Goal: Find specific page/section: Find specific page/section

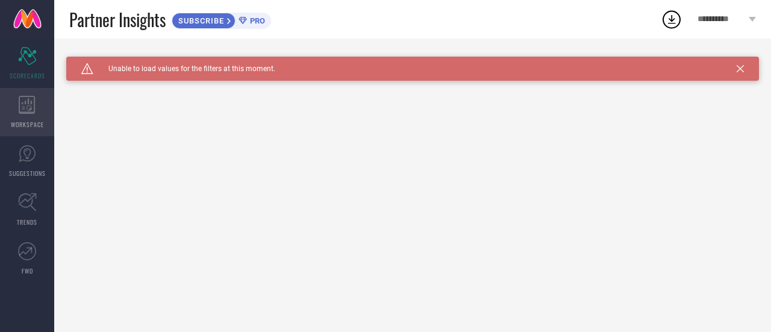
click at [27, 127] on span "WORKSPACE" at bounding box center [27, 124] width 33 height 9
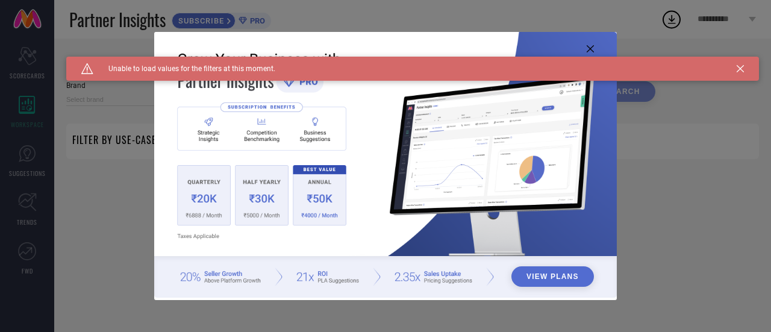
type input "1 STOP FASHION"
type input "All"
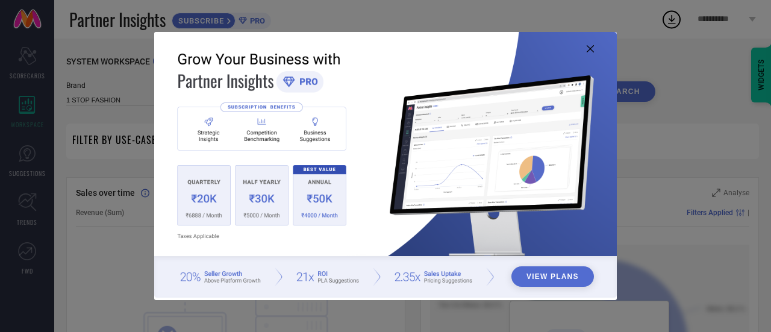
click at [588, 49] on icon at bounding box center [590, 48] width 7 height 7
